Goal: Information Seeking & Learning: Check status

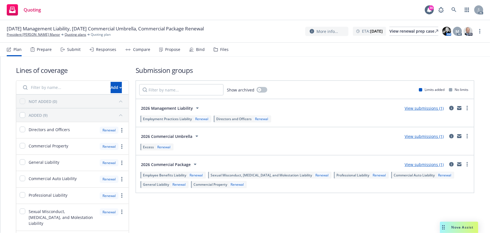
drag, startPoint x: 443, startPoint y: 225, endPoint x: 380, endPoint y: 213, distance: 64.5
click at [443, 225] on icon "Drag to move" at bounding box center [443, 227] width 3 height 4
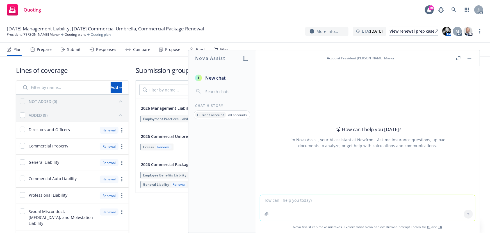
drag, startPoint x: 329, startPoint y: 199, endPoint x: 325, endPoint y: 199, distance: 3.7
click at [329, 199] on textarea at bounding box center [367, 208] width 215 height 26
paste textarea "According to your instruction, we have reached out to the UW, we received an re…"
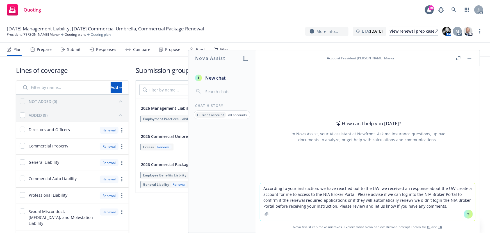
click at [260, 185] on textarea "According to your instruction, we have reached out to the UW, we received an re…" at bounding box center [367, 202] width 215 height 38
click at [268, 188] on textarea "revsie the woring: According to your instruction, we have reached out to the UW…" at bounding box center [367, 202] width 215 height 38
click at [270, 188] on textarea "revose the woring: According to your instruction, we have reached out to the UW…" at bounding box center [367, 202] width 215 height 38
type textarea "revise the working: According to your instruction, we have reached out to the U…"
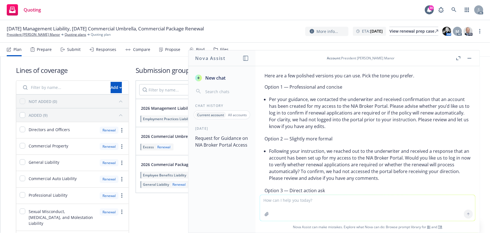
scroll to position [52, 0]
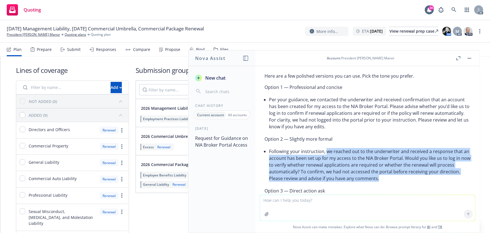
drag, startPoint x: 327, startPoint y: 150, endPoint x: 404, endPoint y: 175, distance: 81.9
click at [404, 175] on li "Following your instruction, we reached out to the underwriter and received a re…" at bounding box center [370, 165] width 202 height 36
copy li "we reached out to the underwriter and received a response that an account has b…"
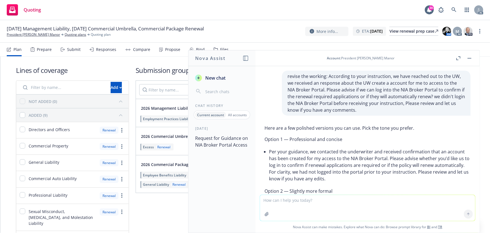
scroll to position [0, 0]
click at [301, 213] on textarea at bounding box center [367, 208] width 215 height 26
paste textarea "ccording to your instruction, we reached out to the underwriter but didn't resp…"
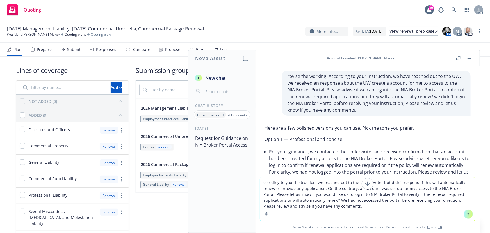
click at [261, 182] on textarea "ccording to your instruction, we reached out to the underwriter but didn't resp…" at bounding box center [367, 199] width 215 height 44
click at [261, 181] on textarea "According to your instruction, we reached out to the underwriter but didn't res…" at bounding box center [367, 199] width 215 height 44
type textarea "REVSIE: According to your instruction, we reached out to the underwriter but di…"
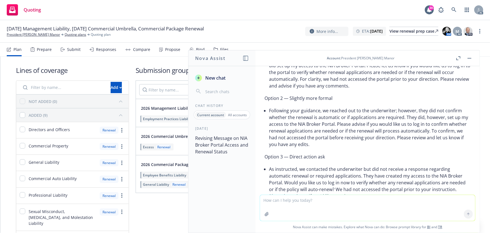
scroll to position [293, 0]
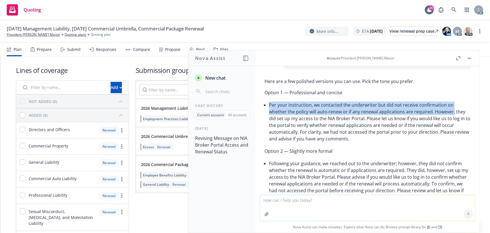
drag, startPoint x: 269, startPoint y: 103, endPoint x: 455, endPoint y: 110, distance: 186.1
click at [455, 110] on li "Per your instruction, we contacted the underwriter but did not receive confirma…" at bounding box center [370, 121] width 202 height 43
copy li "Per your instruction, we contacted the underwriter but did not receive confirma…"
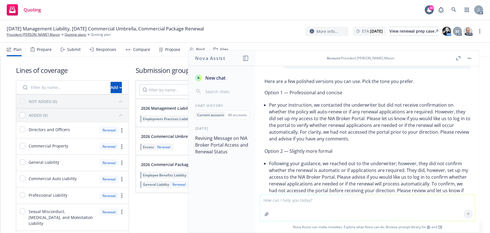
click at [458, 135] on li "Per your instruction, we contacted the underwriter but did not receive confirma…" at bounding box center [370, 121] width 202 height 43
drag, startPoint x: 313, startPoint y: 132, endPoint x: 334, endPoint y: 132, distance: 21.6
click at [334, 132] on li "Per your instruction, we contacted the underwriter but did not receive confirma…" at bounding box center [370, 121] width 202 height 43
drag, startPoint x: 271, startPoint y: 118, endPoint x: 375, endPoint y: 117, distance: 103.9
click at [375, 117] on li "Per your instruction, we contacted the underwriter but did not receive confirma…" at bounding box center [370, 121] width 202 height 43
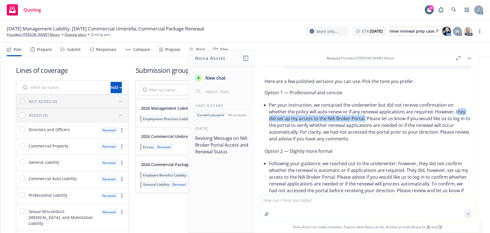
copy li "hey did set up my access to the NIA Broker Portal."
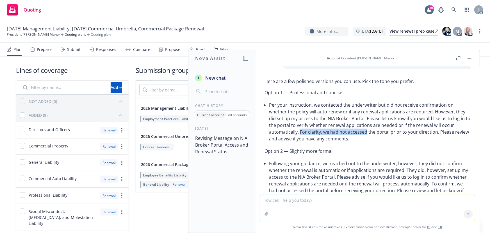
drag, startPoint x: 312, startPoint y: 131, endPoint x: 378, endPoint y: 132, distance: 66.6
click at [378, 132] on li "Per your instruction, we contacted the underwriter but did not receive confirma…" at bounding box center [370, 121] width 202 height 43
copy li "For clarity, we had not accessed"
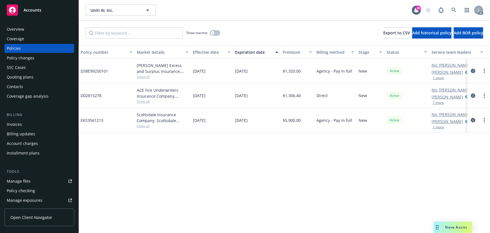
scroll to position [0, 131]
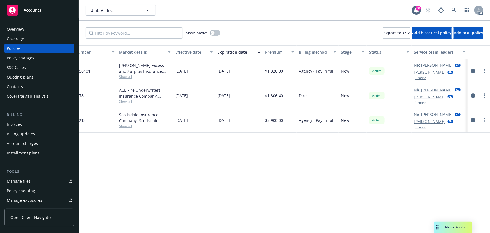
click at [419, 78] on button "1 more" at bounding box center [420, 77] width 11 height 3
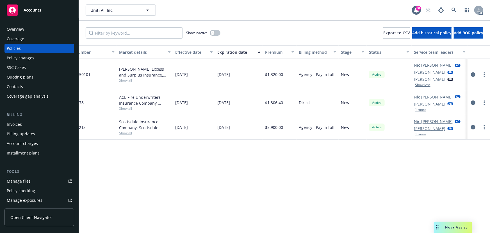
scroll to position [0, 0]
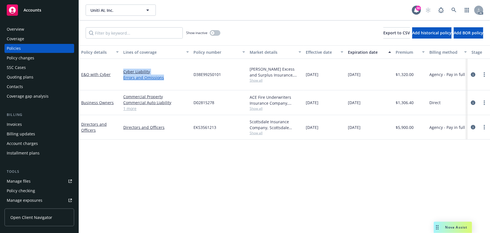
drag, startPoint x: 134, startPoint y: 78, endPoint x: 163, endPoint y: 78, distance: 29.5
click at [163, 78] on div "E&O with Cyber Cyber Liability Errors and Omissions D38E99250101 Beazley Excess…" at bounding box center [350, 74] width 542 height 31
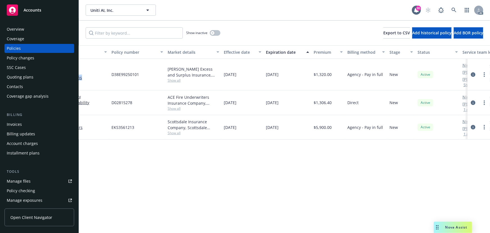
scroll to position [0, 131]
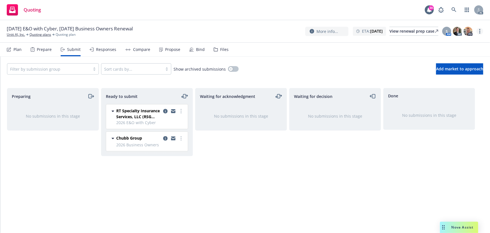
click at [480, 31] on circle "more" at bounding box center [479, 31] width 1 height 1
click at [457, 44] on link "Copy logging email" at bounding box center [451, 42] width 63 height 11
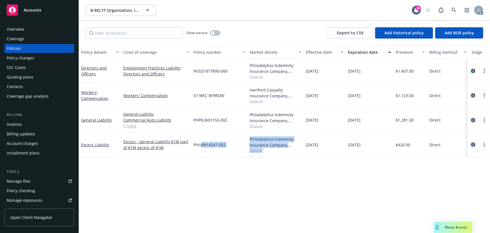
drag, startPoint x: 201, startPoint y: 228, endPoint x: 303, endPoint y: 229, distance: 102.2
click at [303, 229] on div "Policy details Lines of coverage Policy number Market details Effective date Ex…" at bounding box center [284, 138] width 411 height 187
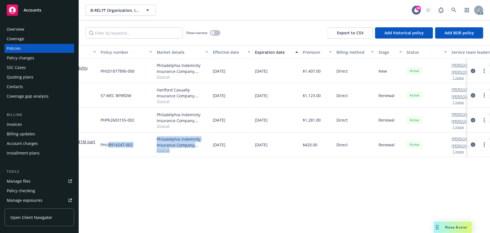
scroll to position [0, 131]
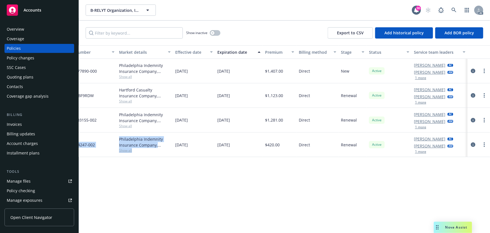
click at [418, 79] on button "1 more" at bounding box center [420, 77] width 11 height 3
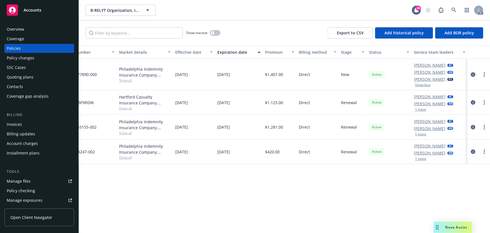
click at [475, 73] on icon "circleInformation" at bounding box center [473, 74] width 4 height 4
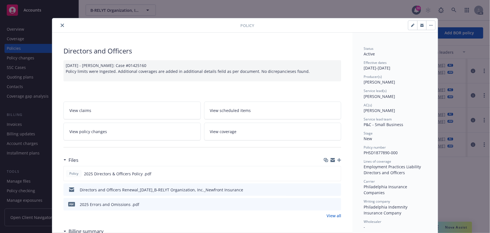
drag, startPoint x: 362, startPoint y: 82, endPoint x: 401, endPoint y: 84, distance: 39.1
copy span "Maureen Bernstein"
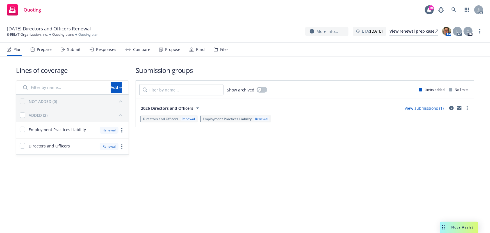
click at [73, 54] on div "Submit" at bounding box center [71, 49] width 20 height 13
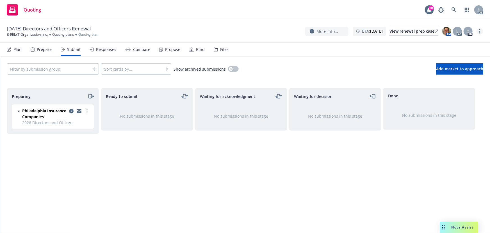
click at [482, 32] on link "more" at bounding box center [480, 31] width 7 height 7
click at [457, 42] on link "Copy logging email" at bounding box center [451, 42] width 63 height 11
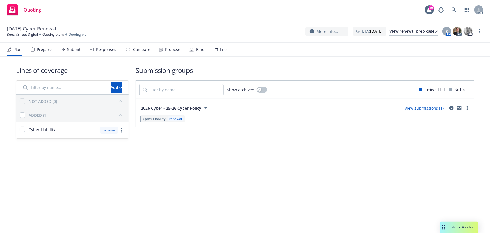
click at [70, 50] on div "Submit" at bounding box center [73, 49] width 13 height 4
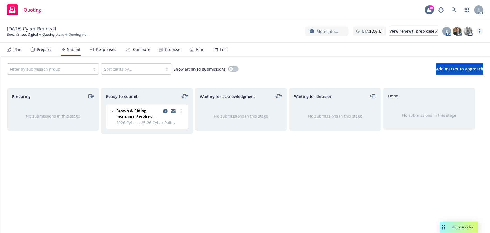
click at [480, 31] on icon "more" at bounding box center [479, 31] width 1 height 4
click at [450, 42] on link "Copy logging email" at bounding box center [451, 42] width 63 height 11
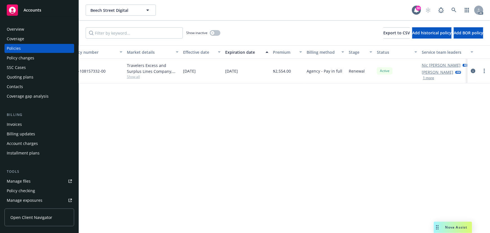
scroll to position [0, 126]
drag, startPoint x: 425, startPoint y: 78, endPoint x: 416, endPoint y: 88, distance: 14.7
click at [425, 78] on button "1 more" at bounding box center [425, 77] width 11 height 3
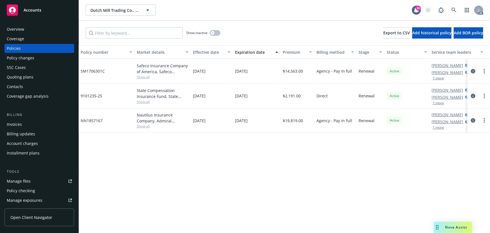
scroll to position [0, 131]
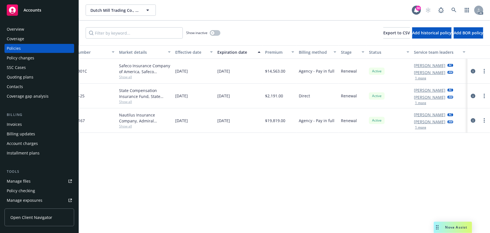
click at [424, 80] on div "[PERSON_NAME] AC [PERSON_NAME] AM 1 more" at bounding box center [440, 71] width 56 height 25
click at [423, 76] on button "1 more" at bounding box center [420, 77] width 11 height 3
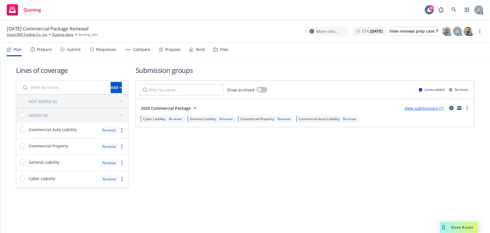
click at [71, 49] on div "Submit" at bounding box center [73, 49] width 13 height 4
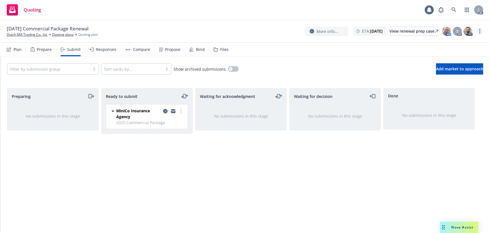
click at [481, 32] on link "more" at bounding box center [480, 31] width 7 height 7
click at [452, 43] on link "Copy logging email" at bounding box center [451, 42] width 63 height 11
drag, startPoint x: 28, startPoint y: 28, endPoint x: 75, endPoint y: 31, distance: 46.7
click at [75, 31] on span "[DATE] Commercial Package Renewal" at bounding box center [48, 28] width 82 height 7
copy span "Commercial Package"
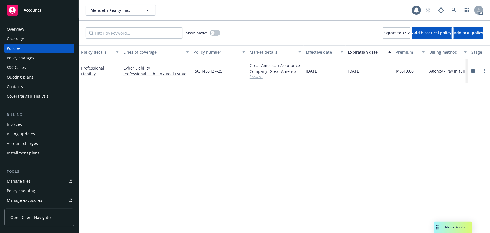
click at [258, 76] on span "Show all" at bounding box center [276, 76] width 52 height 5
